Goal: Task Accomplishment & Management: Manage account settings

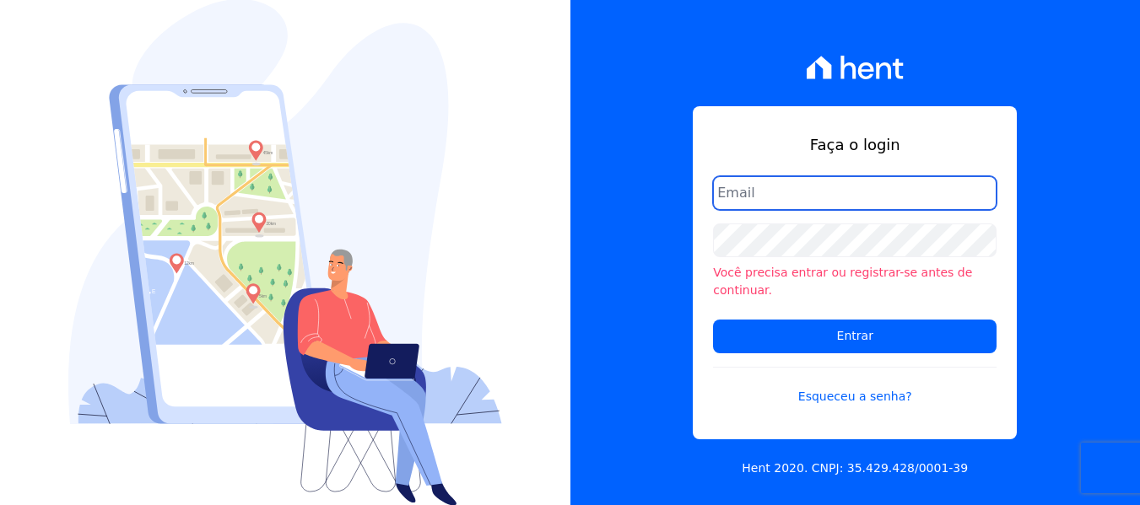
click at [761, 208] on input "email" at bounding box center [854, 193] width 283 height 34
type input "[PERSON_NAME][EMAIL_ADDRESS][PERSON_NAME][DOMAIN_NAME]"
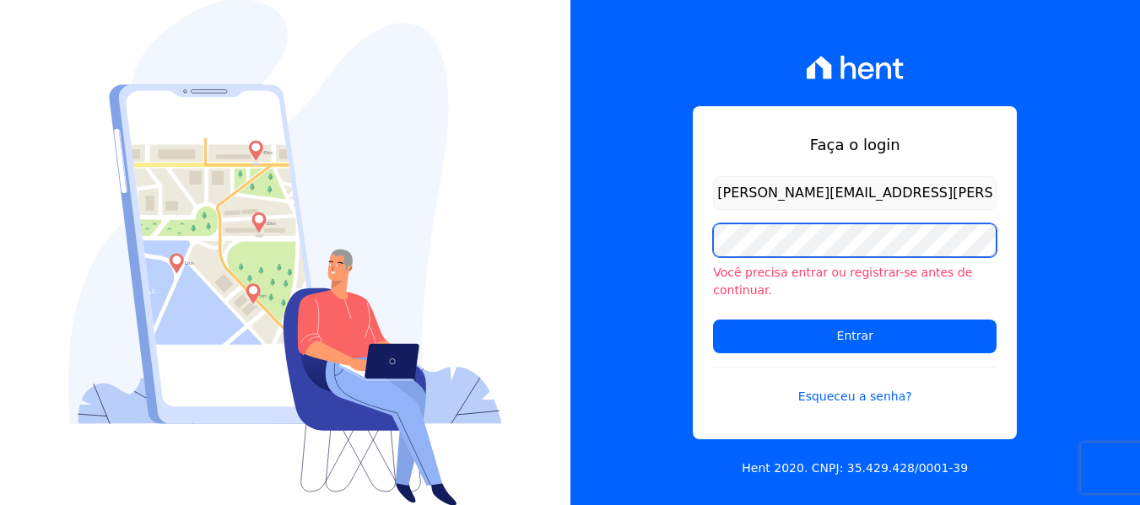
click at [713, 320] on input "Entrar" at bounding box center [854, 337] width 283 height 34
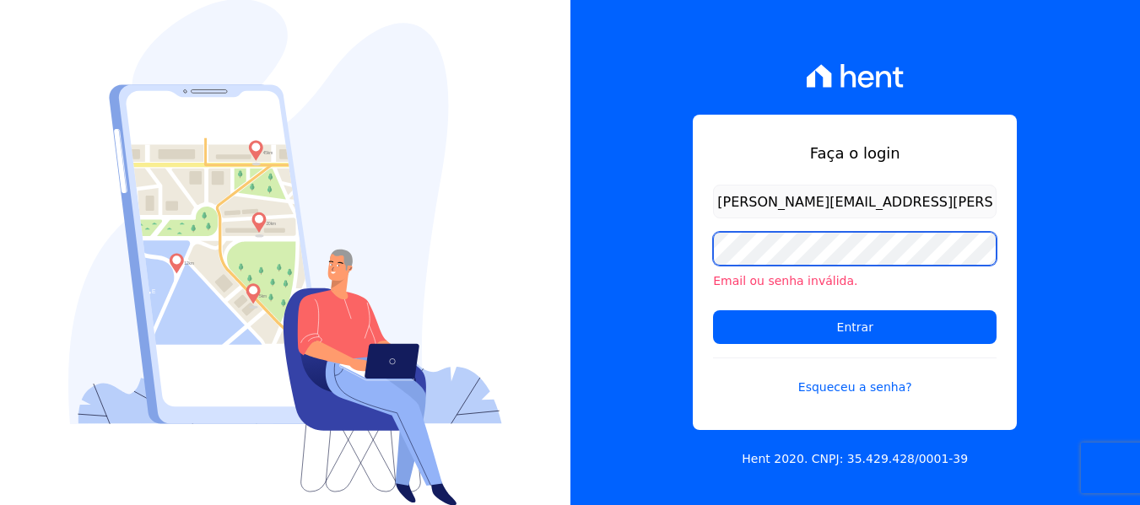
click at [713, 310] on input "Entrar" at bounding box center [854, 327] width 283 height 34
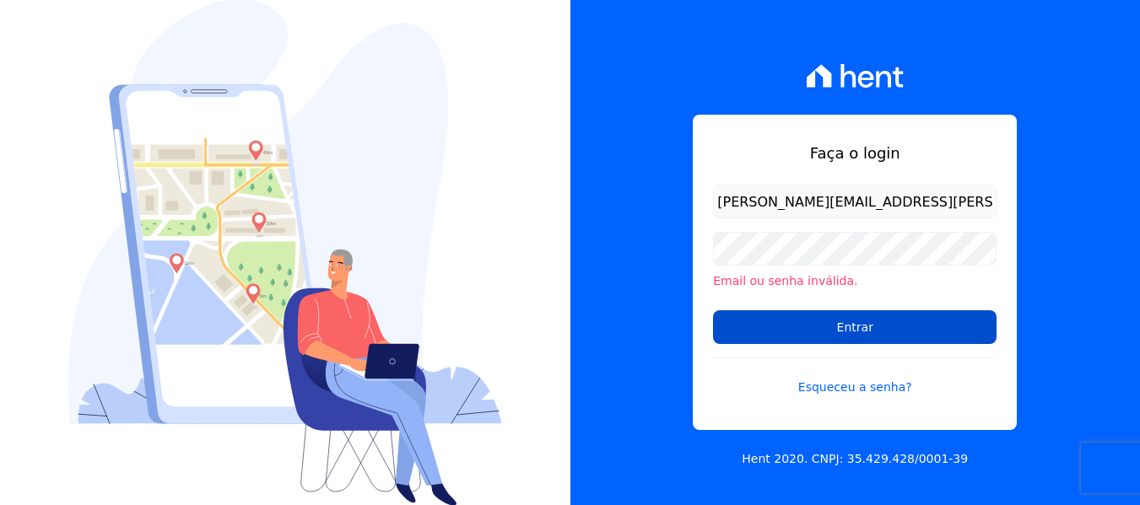
click at [896, 335] on input "Entrar" at bounding box center [854, 327] width 283 height 34
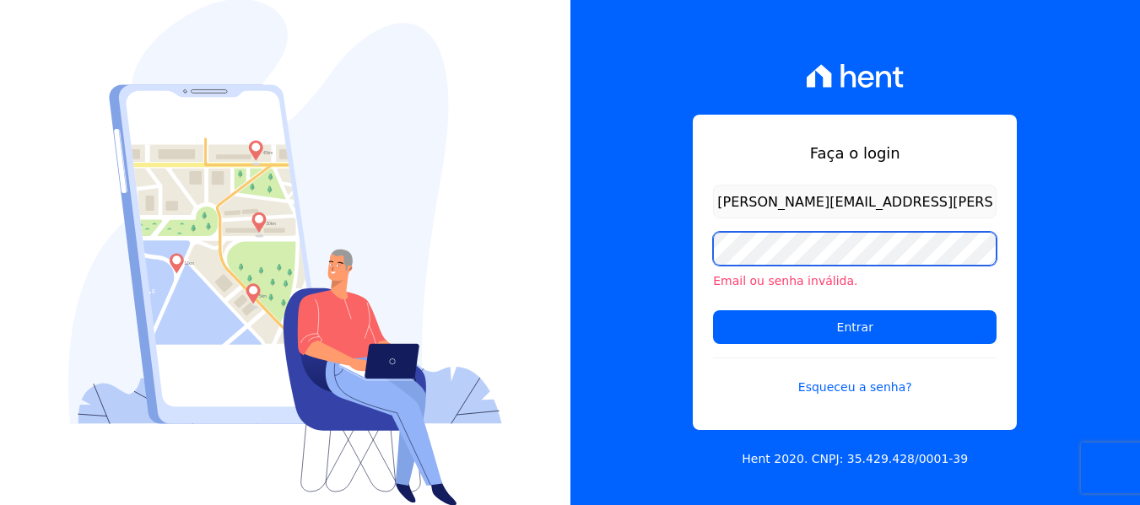
click at [713, 310] on input "Entrar" at bounding box center [854, 327] width 283 height 34
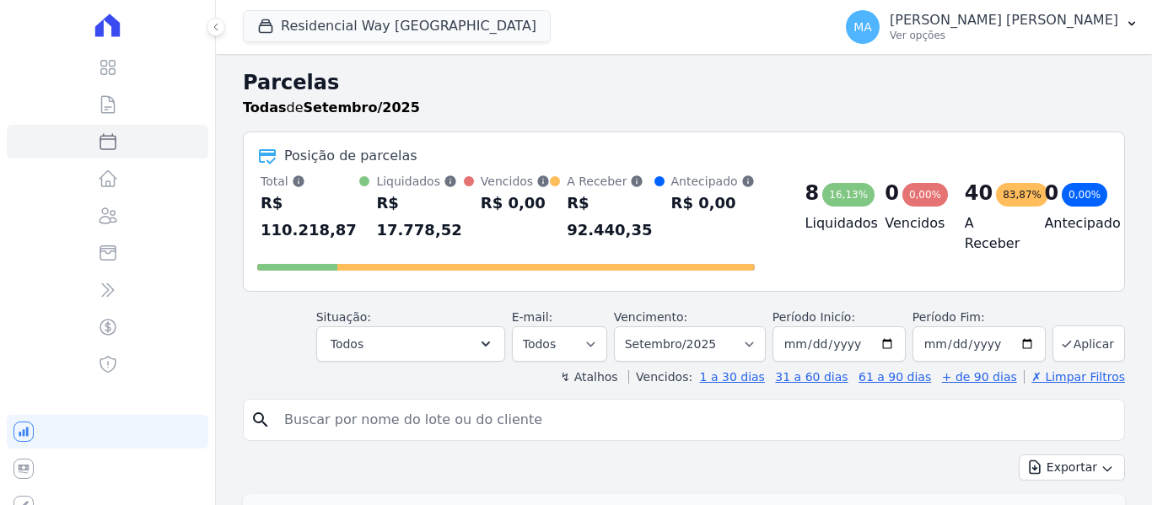
select select
